Goal: Understand process/instructions: Learn how to perform a task or action

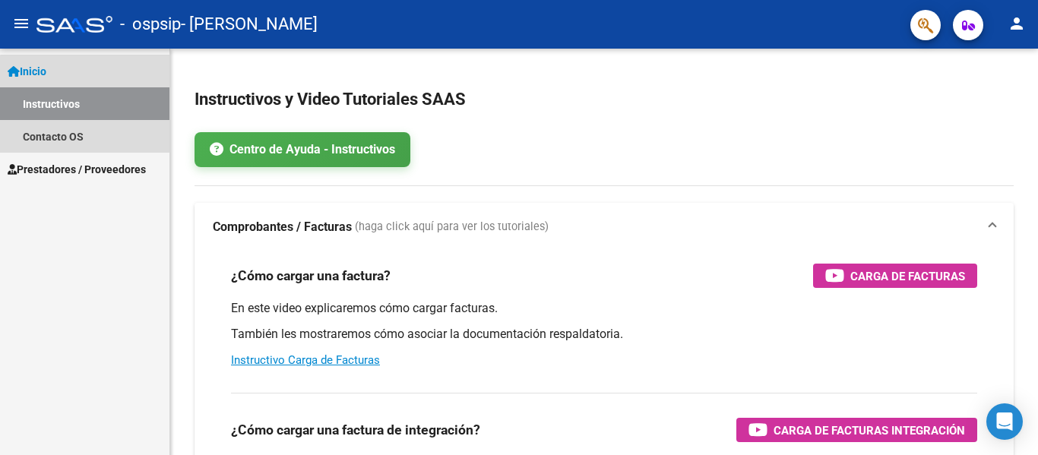
click at [137, 110] on link "Instructivos" at bounding box center [84, 103] width 169 height 33
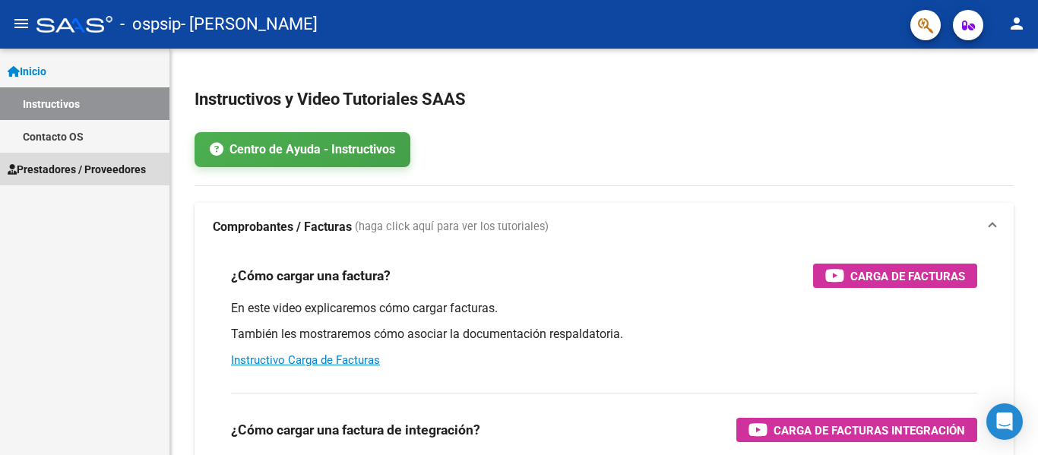
click at [118, 169] on span "Prestadores / Proveedores" at bounding box center [77, 169] width 138 height 17
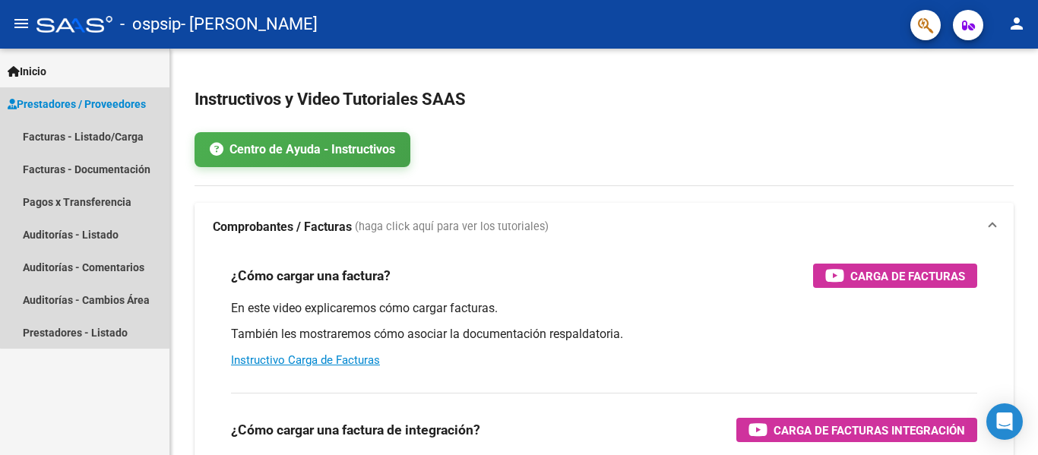
click at [128, 112] on span "Prestadores / Proveedores" at bounding box center [77, 104] width 138 height 17
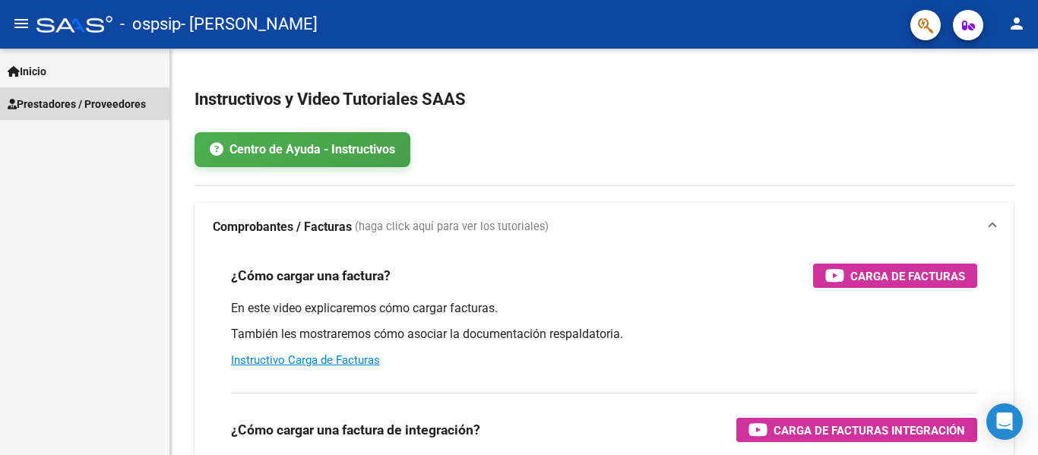
click at [128, 112] on span "Prestadores / Proveedores" at bounding box center [77, 104] width 138 height 17
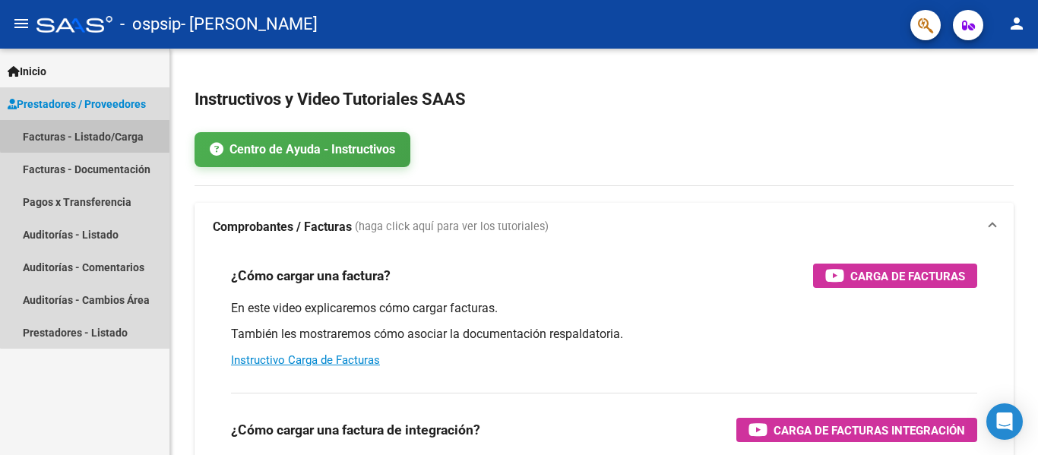
click at [125, 127] on link "Facturas - Listado/Carga" at bounding box center [84, 136] width 169 height 33
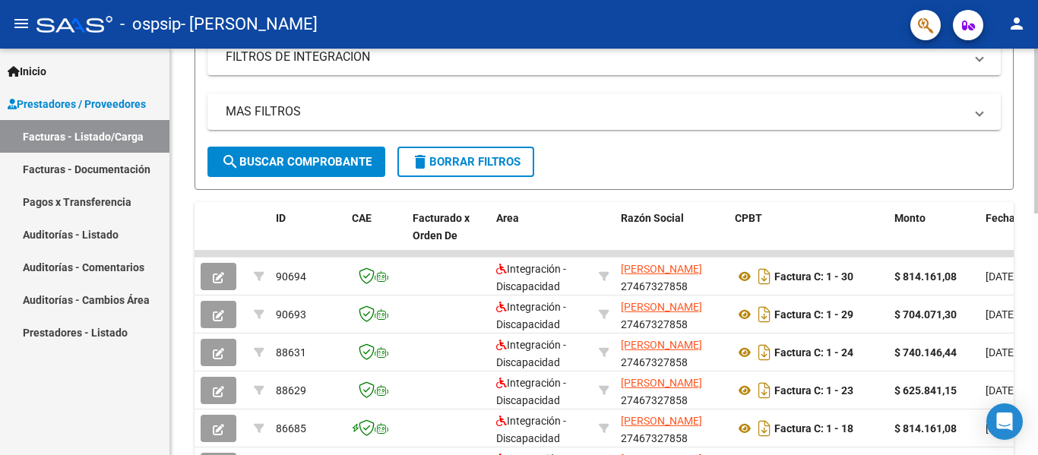
scroll to position [324, 0]
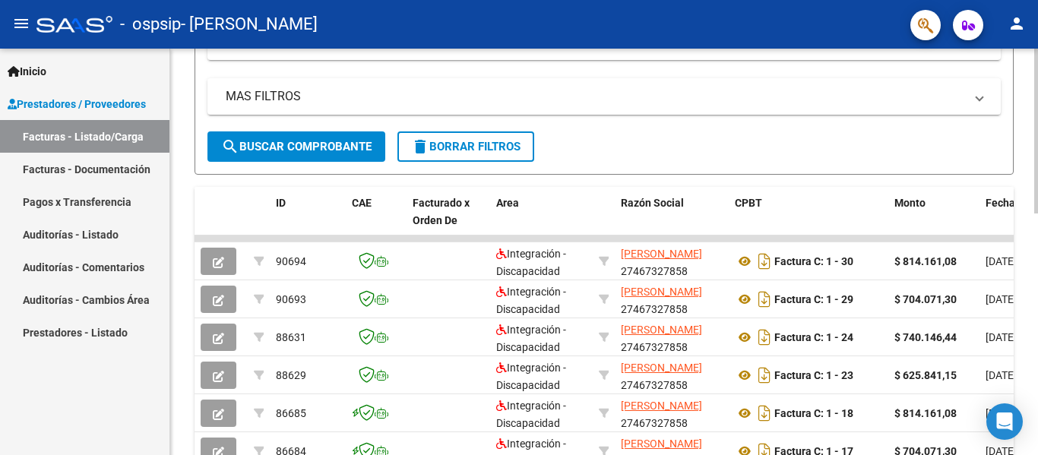
click at [993, 277] on div "Video tutorial PRESTADORES -> Listado de CPBTs Emitidos por Prestadores / Prove…" at bounding box center [605, 219] width 871 height 990
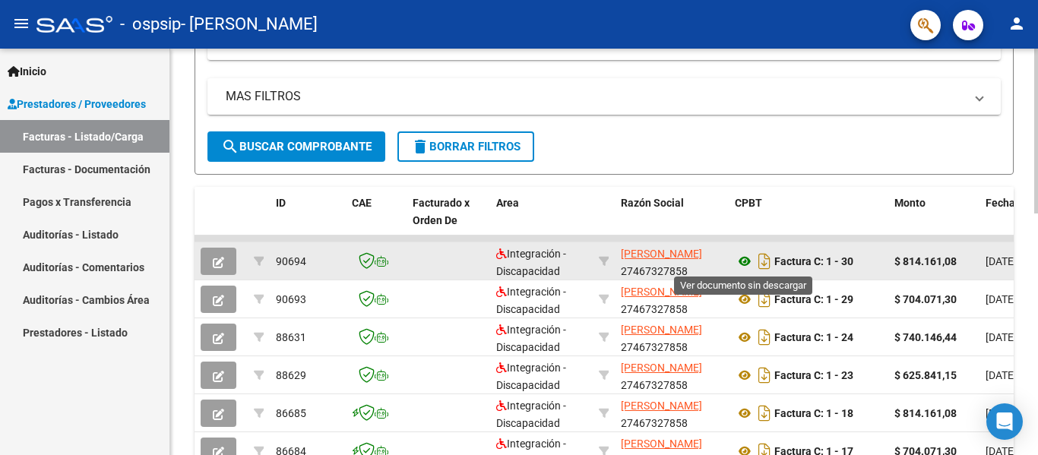
click at [742, 267] on icon at bounding box center [744, 261] width 20 height 18
